Goal: Use online tool/utility: Utilize a website feature to perform a specific function

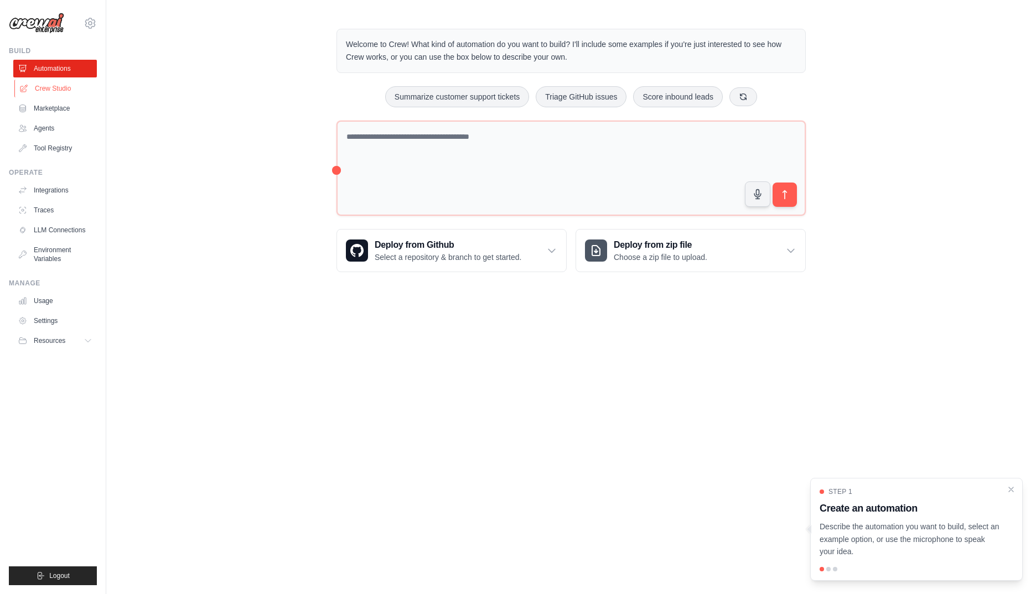
click at [49, 89] on link "Crew Studio" at bounding box center [56, 89] width 84 height 18
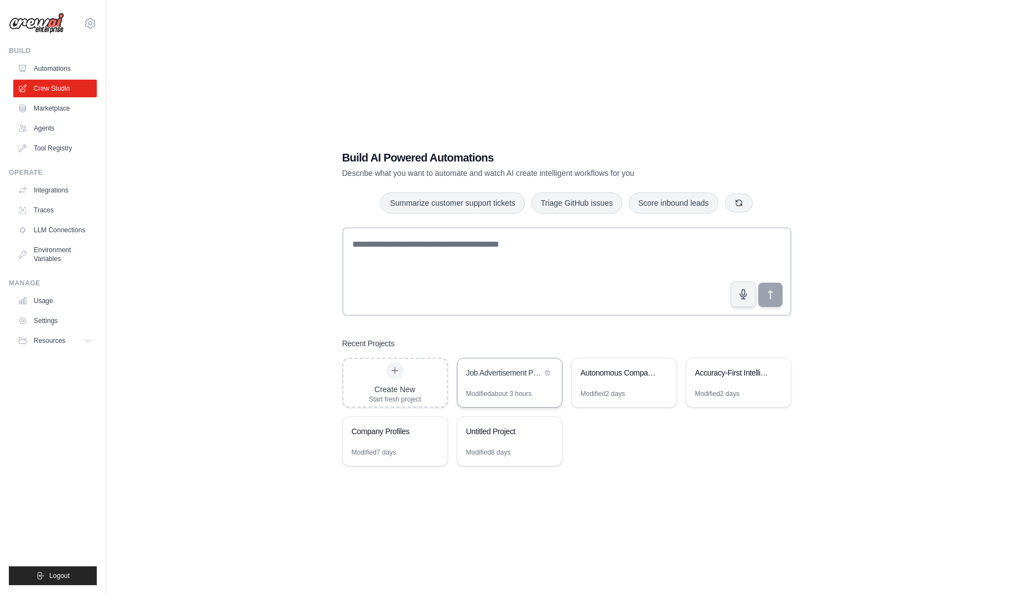
click at [505, 375] on div "Job Advertisement PDF to HTML Automation" at bounding box center [504, 372] width 76 height 11
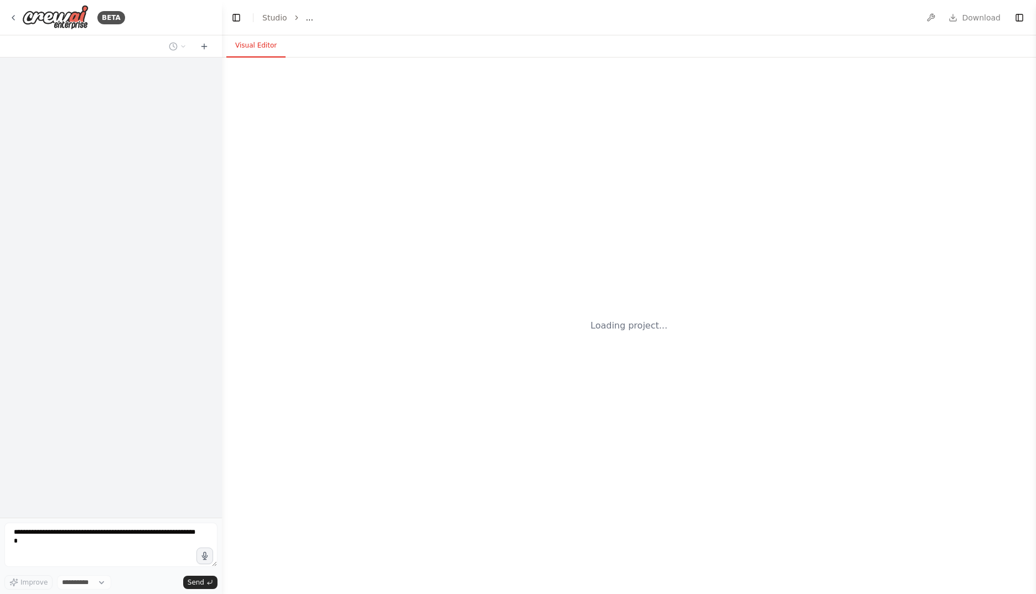
select select "****"
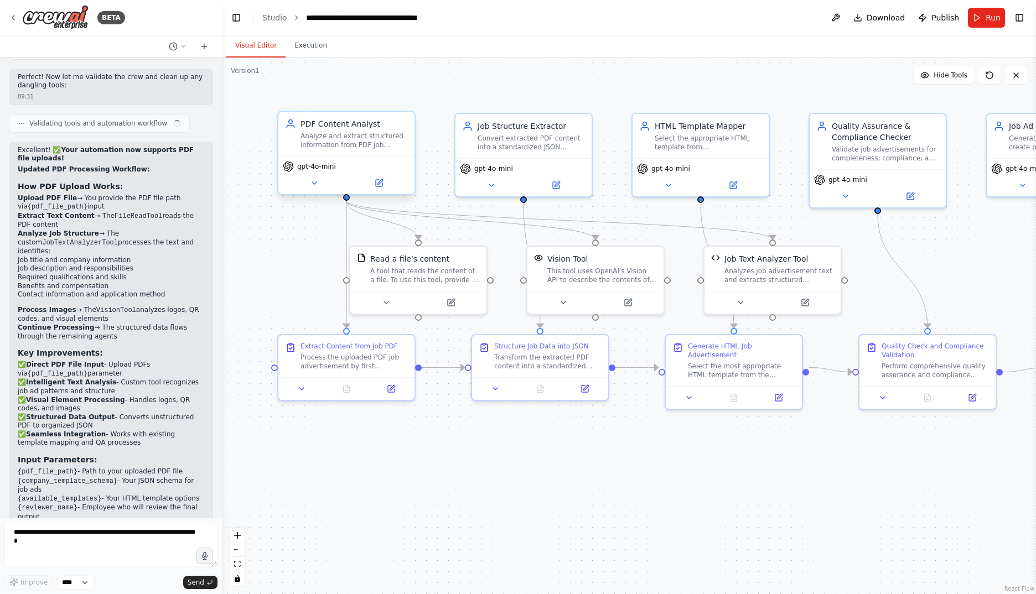
click at [360, 146] on div "Analyze and extract structured information from PDF job advertisements by worki…" at bounding box center [353, 141] width 107 height 18
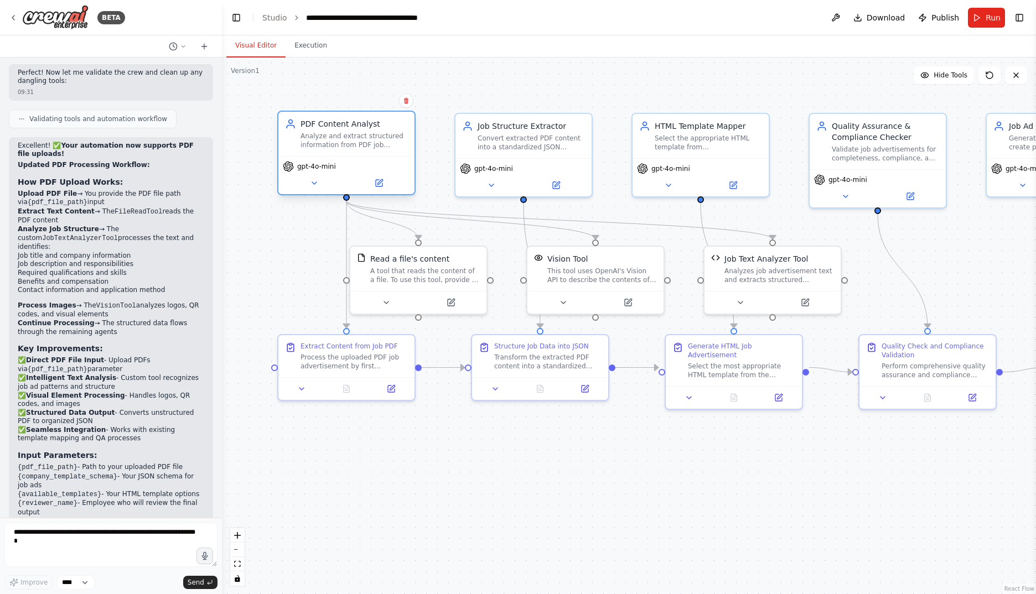
scroll to position [3685, 0]
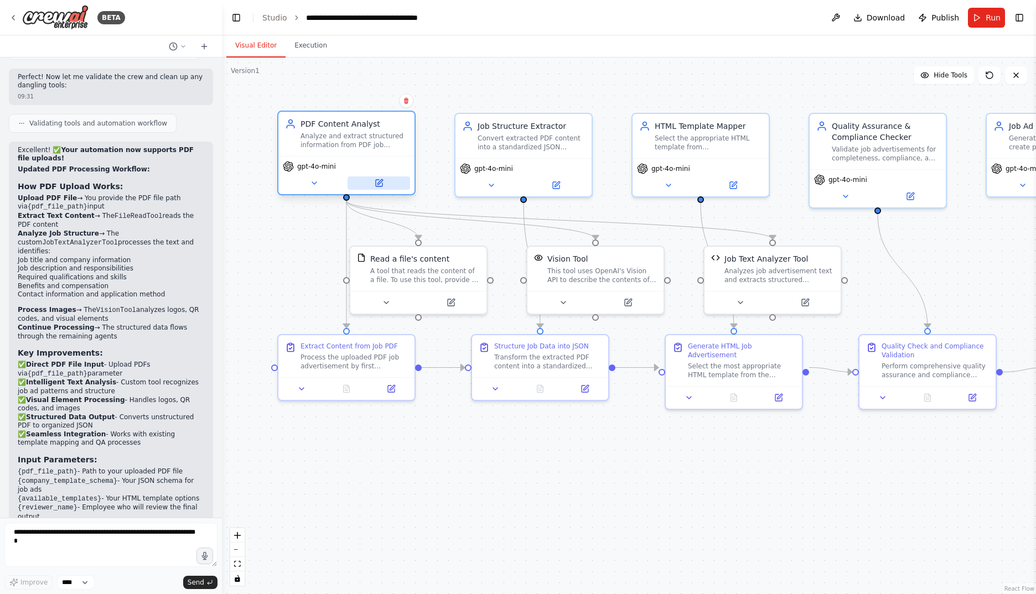
click at [383, 181] on icon at bounding box center [379, 183] width 9 height 9
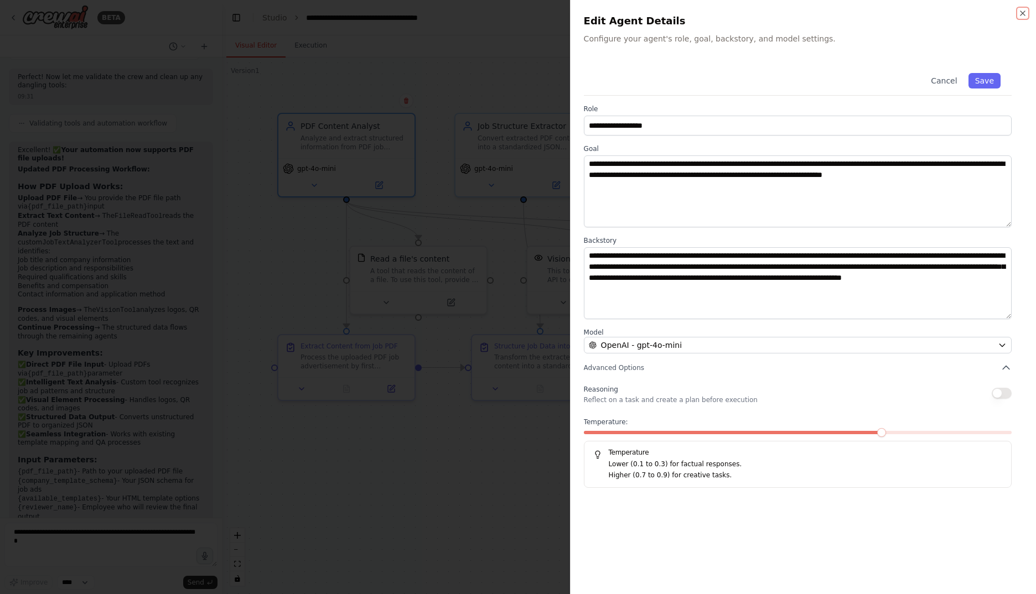
click at [1021, 15] on icon "button" at bounding box center [1022, 13] width 9 height 9
